Goal: Navigation & Orientation: Find specific page/section

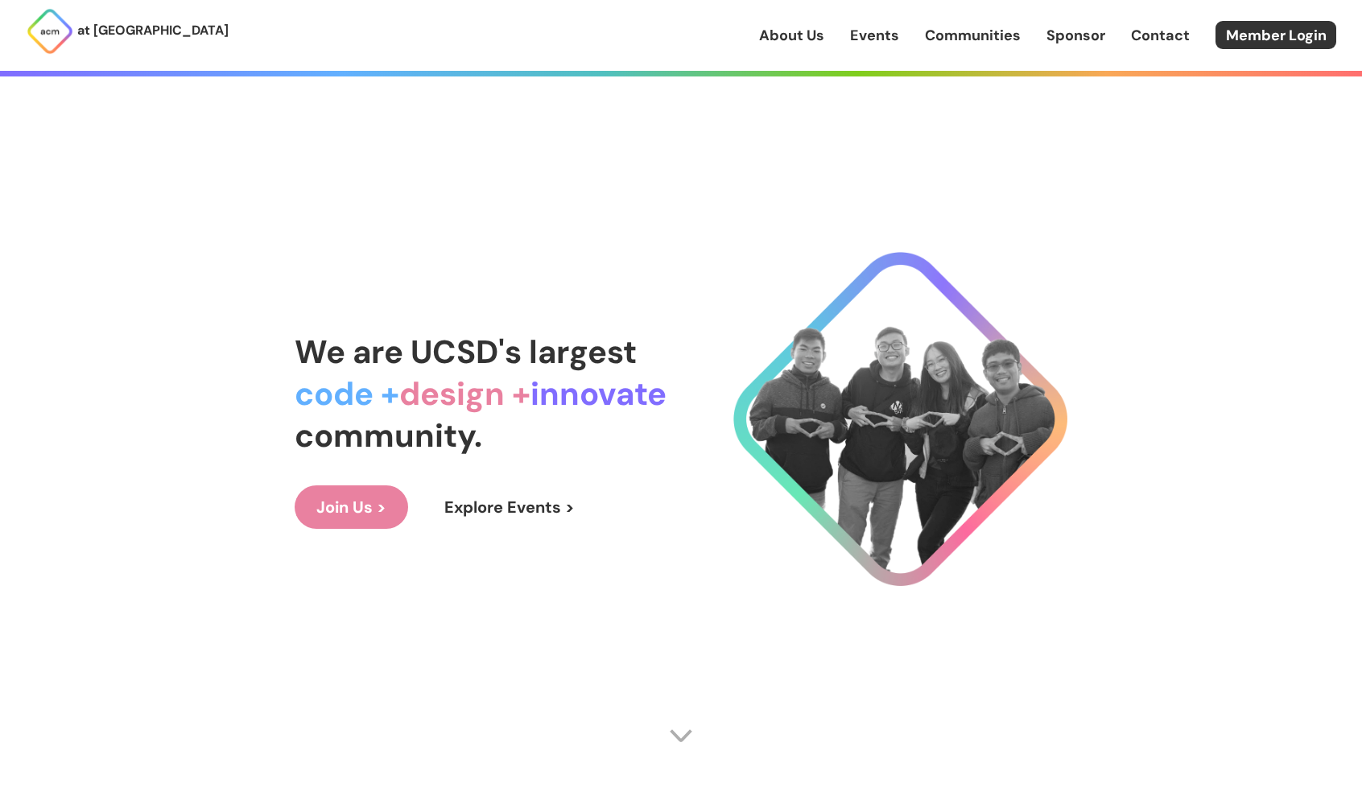
click at [1004, 29] on link "Communities" at bounding box center [973, 35] width 96 height 21
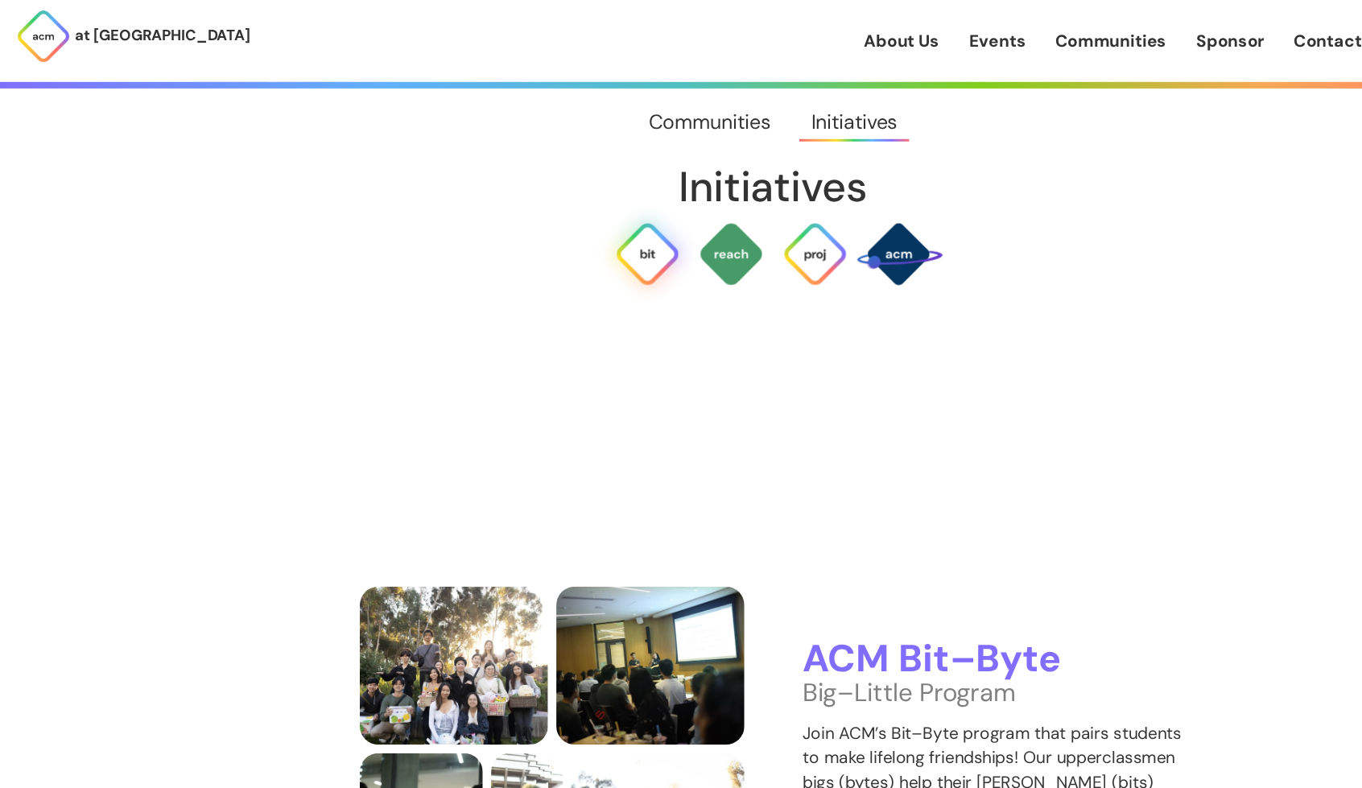
scroll to position [3239, 0]
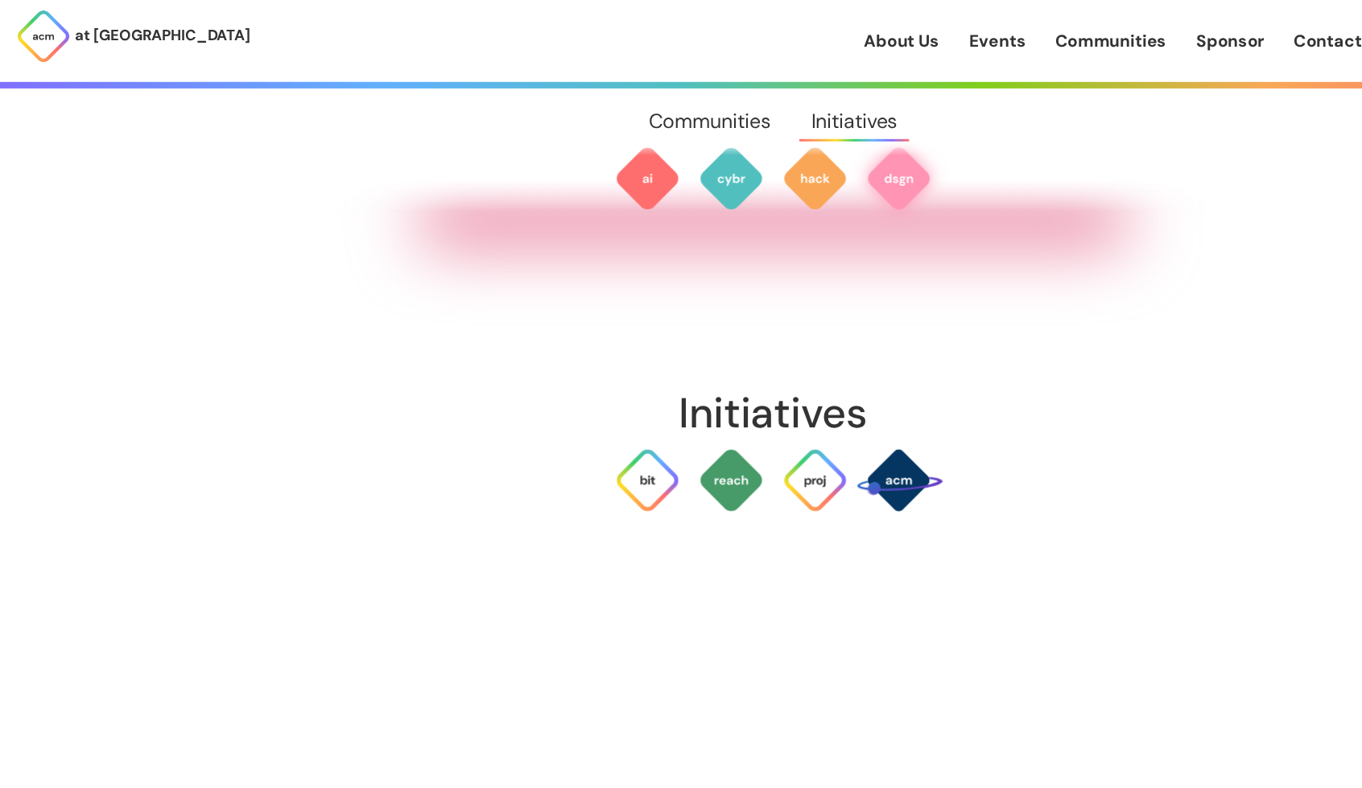
click at [1057, 47] on div "About Us Events Communities Sponsor Contact Member Login" at bounding box center [1060, 35] width 603 height 28
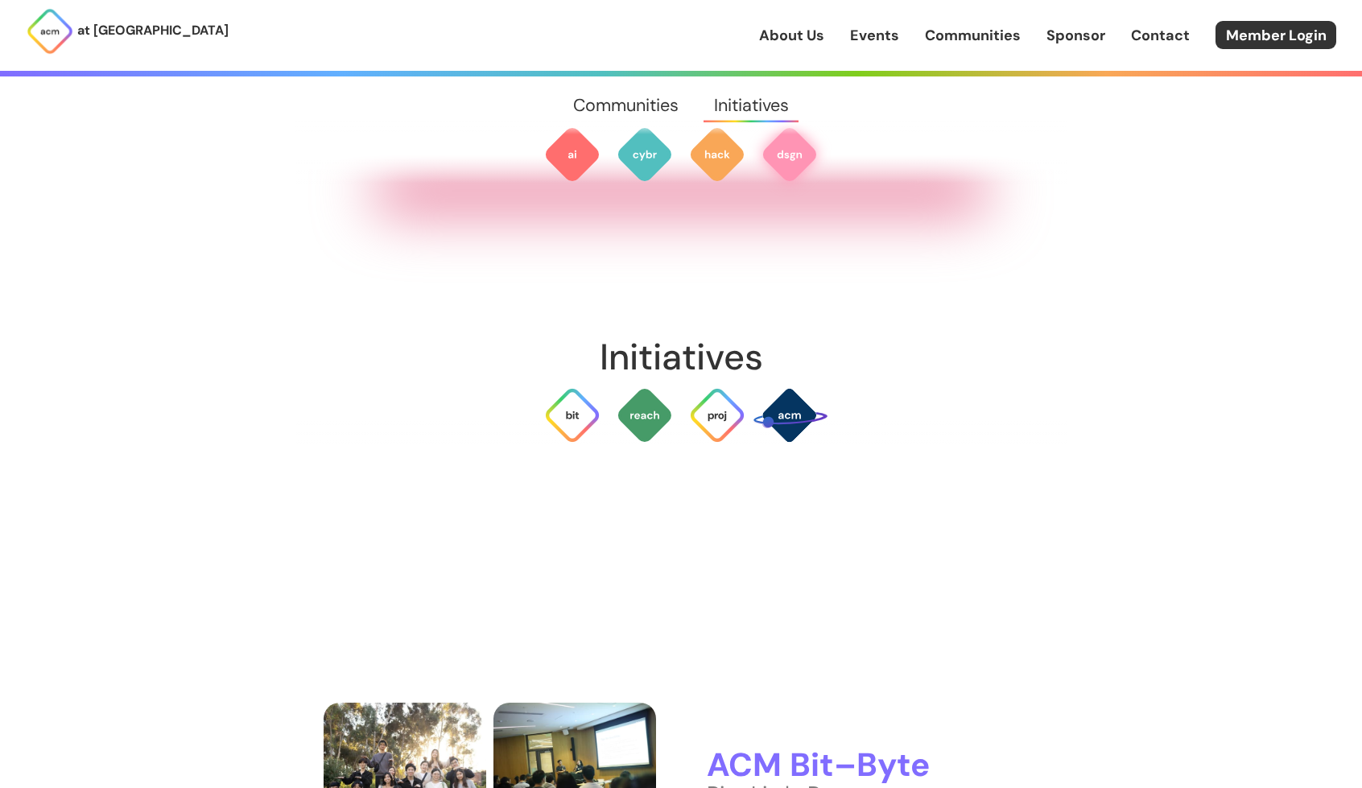
click at [1069, 36] on link "Sponsor" at bounding box center [1075, 35] width 59 height 21
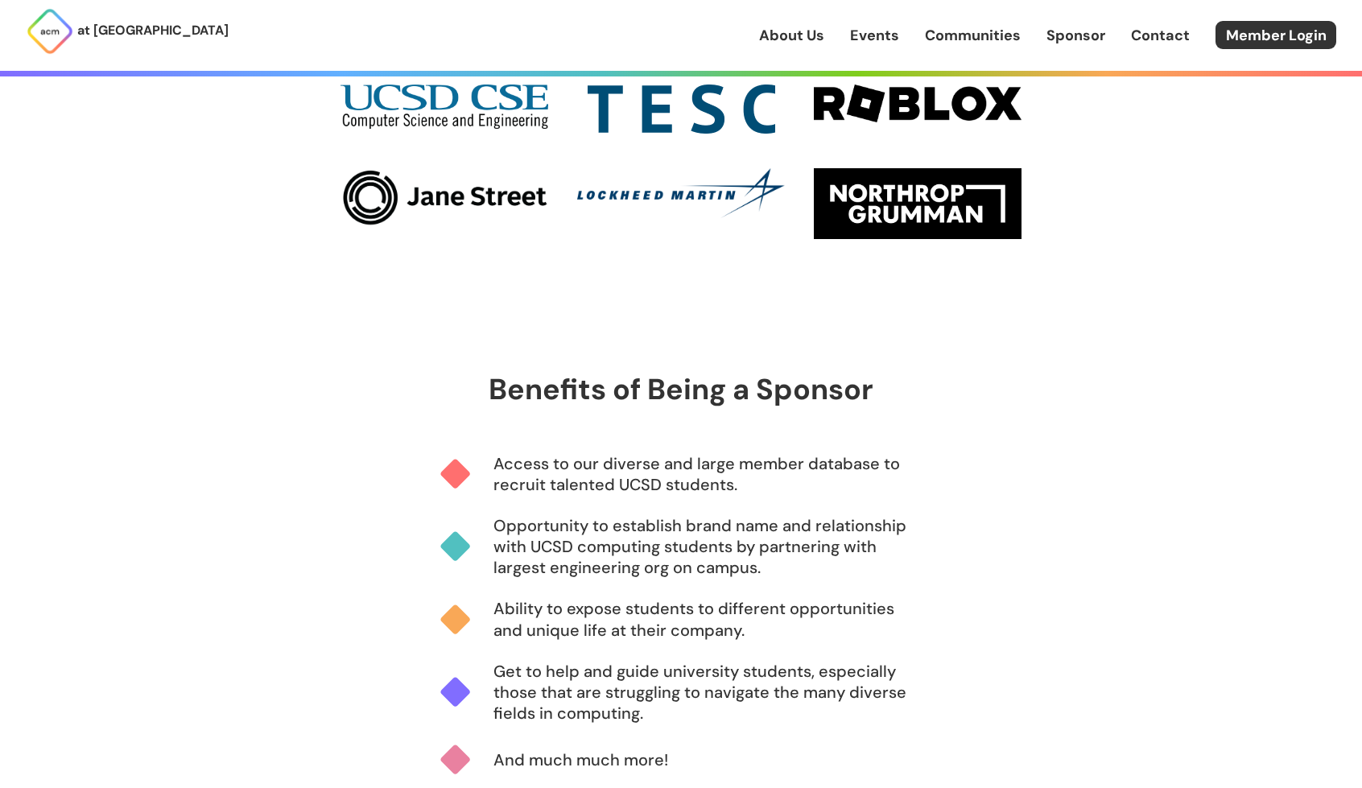
scroll to position [497, 0]
